Goal: Task Accomplishment & Management: Manage account settings

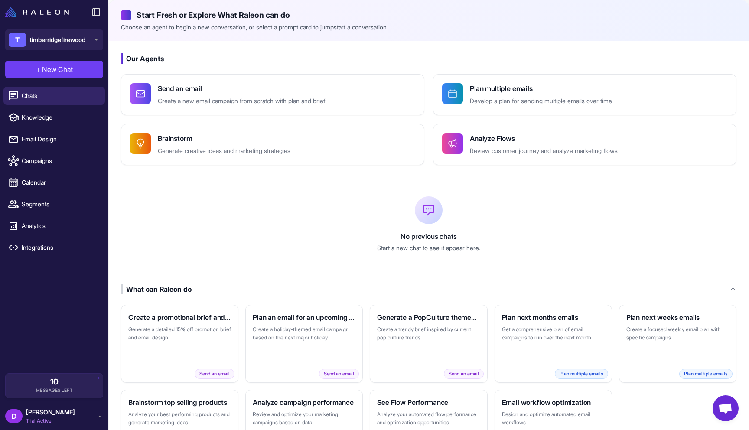
click at [45, 415] on span "[PERSON_NAME]" at bounding box center [50, 413] width 49 height 10
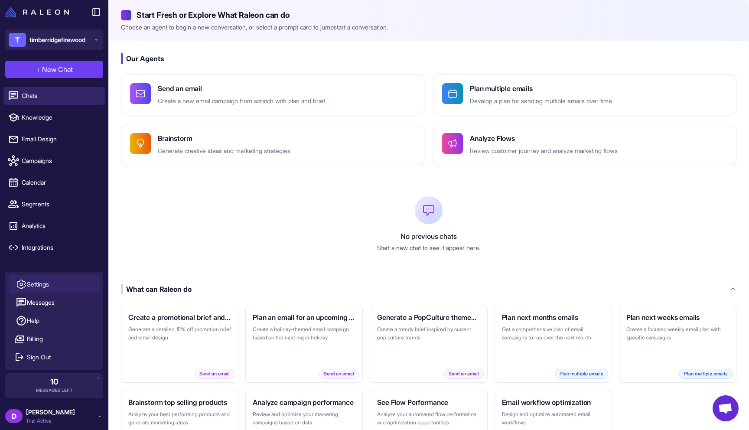
click at [46, 284] on span "Settings" at bounding box center [38, 285] width 22 height 10
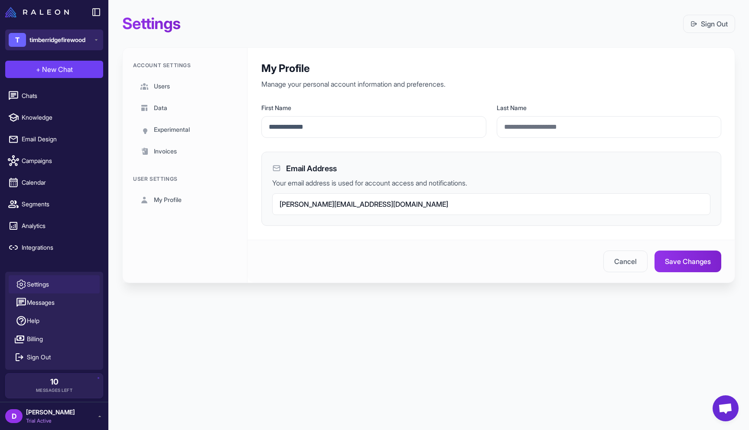
click at [72, 38] on span "timberridgefirewood" at bounding box center [57, 40] width 56 height 10
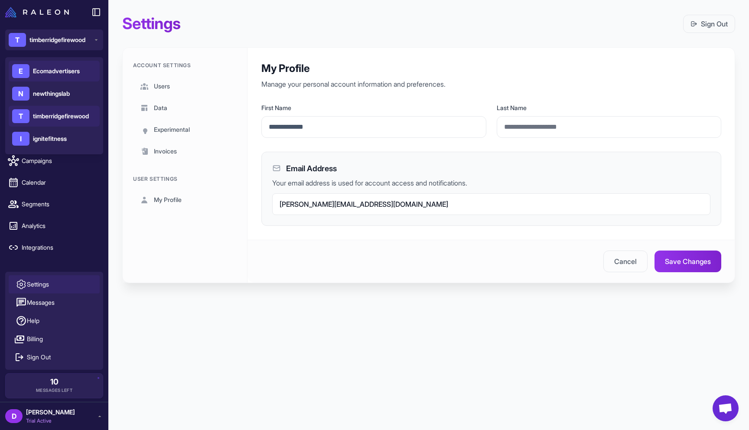
click at [57, 72] on span "Ecomadvertisers" at bounding box center [56, 71] width 47 height 10
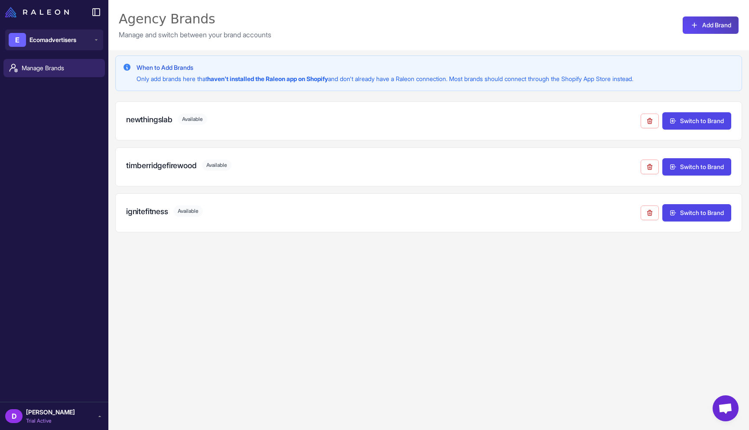
click at [64, 411] on div "D Daniel Filipe Trial Active" at bounding box center [54, 416] width 98 height 17
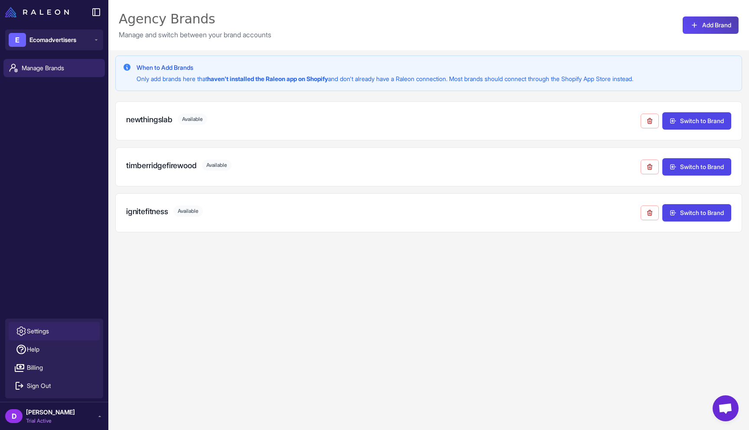
click at [59, 329] on link "Settings" at bounding box center [54, 331] width 91 height 18
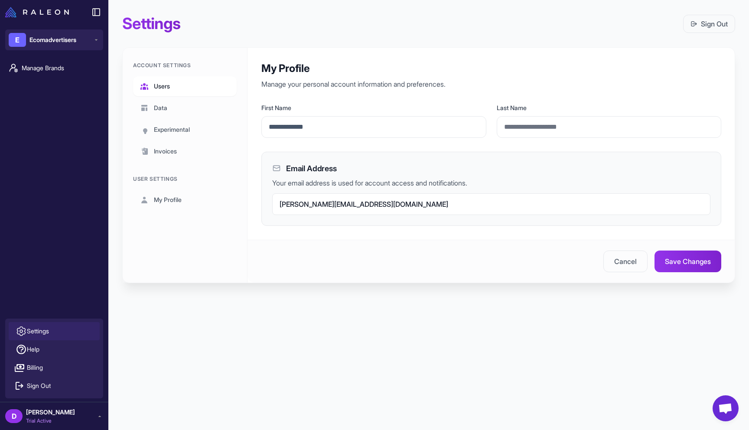
click at [169, 88] on span "Users" at bounding box center [162, 87] width 16 height 10
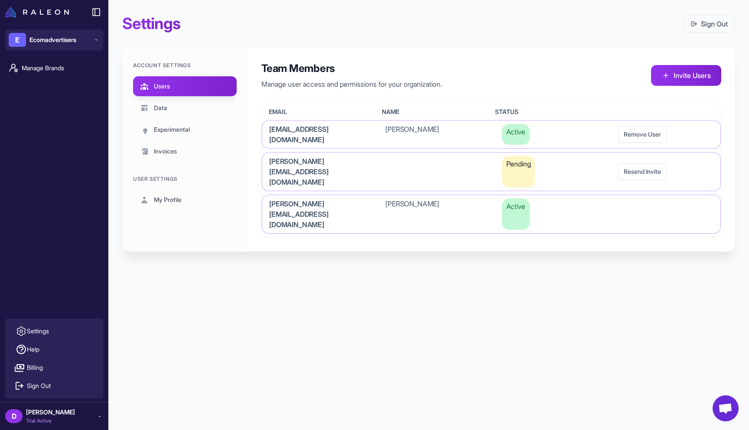
click at [373, 297] on div "Settings Sign Out Account Settings Users Data Experimental Invoices User Settin…" at bounding box center [428, 215] width 641 height 430
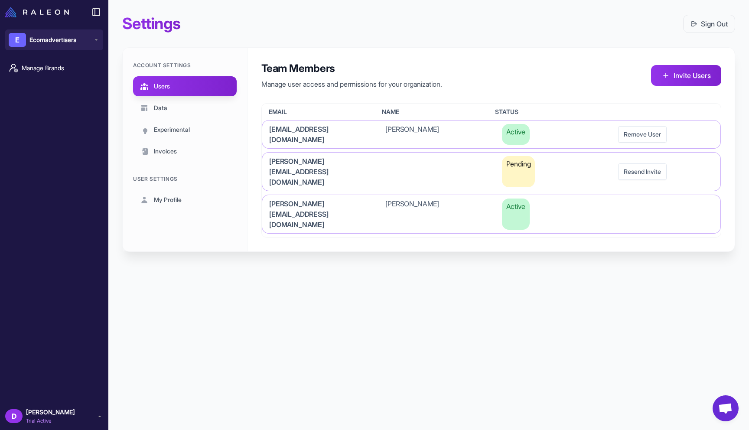
click at [417, 49] on div "Team Members Manage user access and permissions for your organization. Invite U…" at bounding box center [492, 150] width 488 height 204
click at [39, 65] on span "Manage Brands" at bounding box center [60, 68] width 76 height 10
